Goal: Task Accomplishment & Management: Use online tool/utility

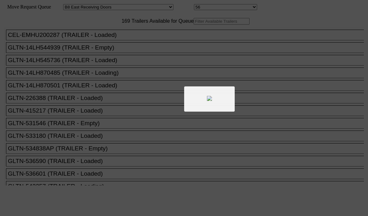
select select "536"
select select "8224"
drag, startPoint x: 0, startPoint y: 0, endPoint x: 98, endPoint y: 34, distance: 103.4
click at [98, 34] on div at bounding box center [184, 108] width 368 height 216
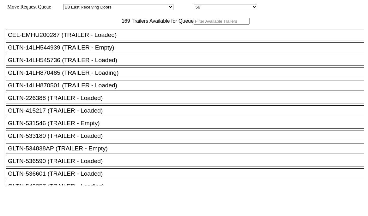
click at [194, 25] on input "text" at bounding box center [222, 21] width 56 height 7
paste input "240135"
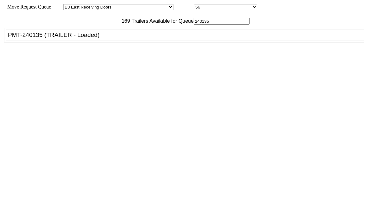
type input "240135"
click at [96, 39] on div "PMT-240135 (TRAILER - Loaded)" at bounding box center [188, 35] width 360 height 7
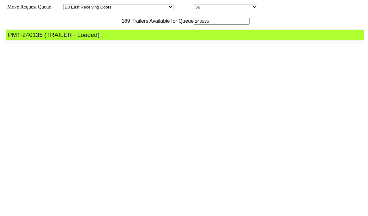
click at [96, 39] on div "PMT-240135 (TRAILER - Loaded)" at bounding box center [188, 35] width 360 height 7
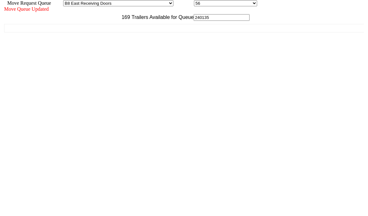
scroll to position [6, 0]
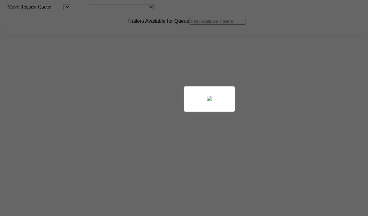
click at [91, 37] on body "Move Request Queue Area Location Move Queue Updated Trailers Available for Queu…" at bounding box center [184, 107] width 363 height 208
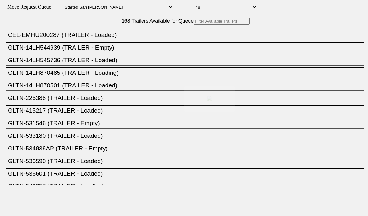
click at [94, 37] on div at bounding box center [184, 108] width 368 height 216
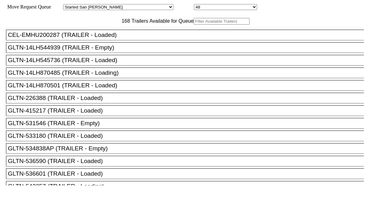
click at [194, 25] on input "text" at bounding box center [222, 21] width 56 height 7
paste input "535808"
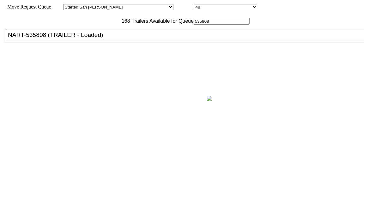
type input "535808"
click at [101, 51] on div at bounding box center [184, 108] width 368 height 216
click at [101, 39] on div "NART-535808 (TRAILER - Loaded)" at bounding box center [188, 35] width 360 height 7
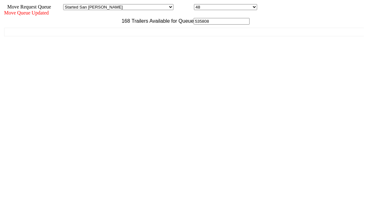
scroll to position [6, 0]
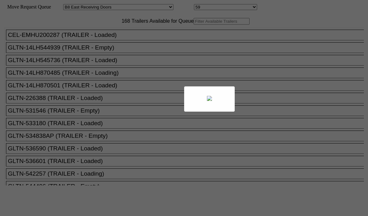
select select "536"
select select "8227"
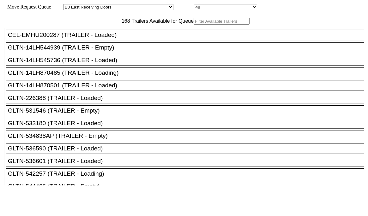
click at [194, 25] on input "text" at bounding box center [222, 21] width 56 height 7
paste input "190316"
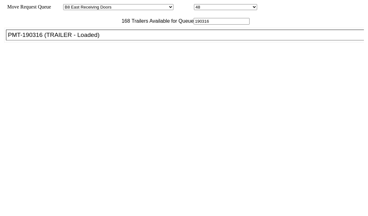
type input "190316"
click at [116, 39] on div "PMT-190316 (TRAILER - Loaded)" at bounding box center [188, 35] width 360 height 7
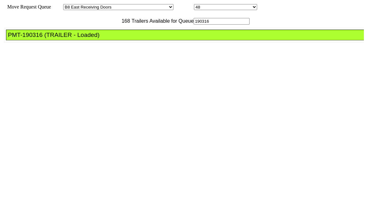
click at [116, 39] on div "PMT-190316 (TRAILER - Loaded)" at bounding box center [188, 35] width 360 height 7
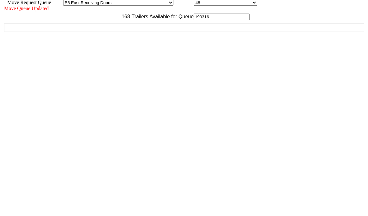
scroll to position [6, 0]
